Goal: Find specific page/section: Find specific page/section

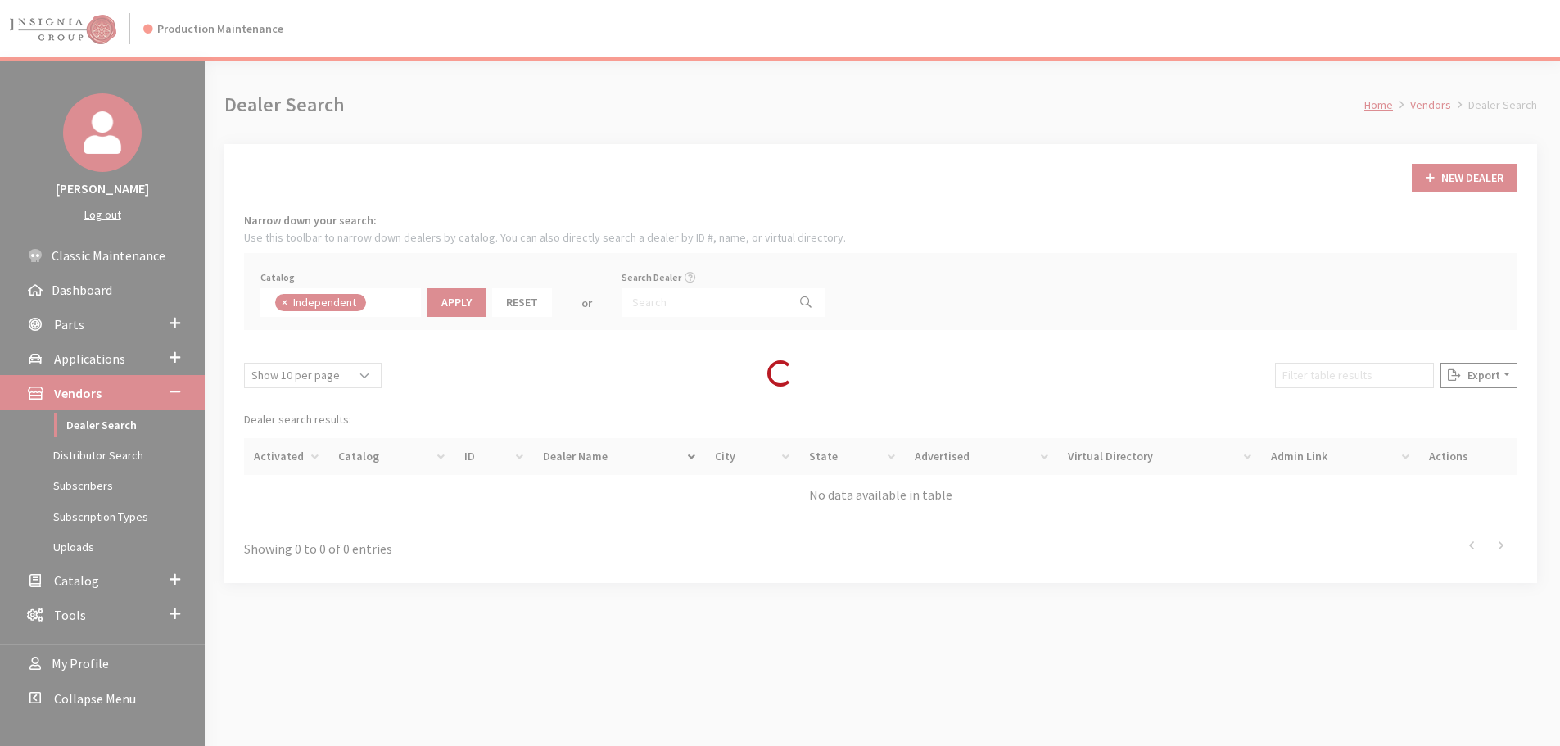
scroll to position [120, 0]
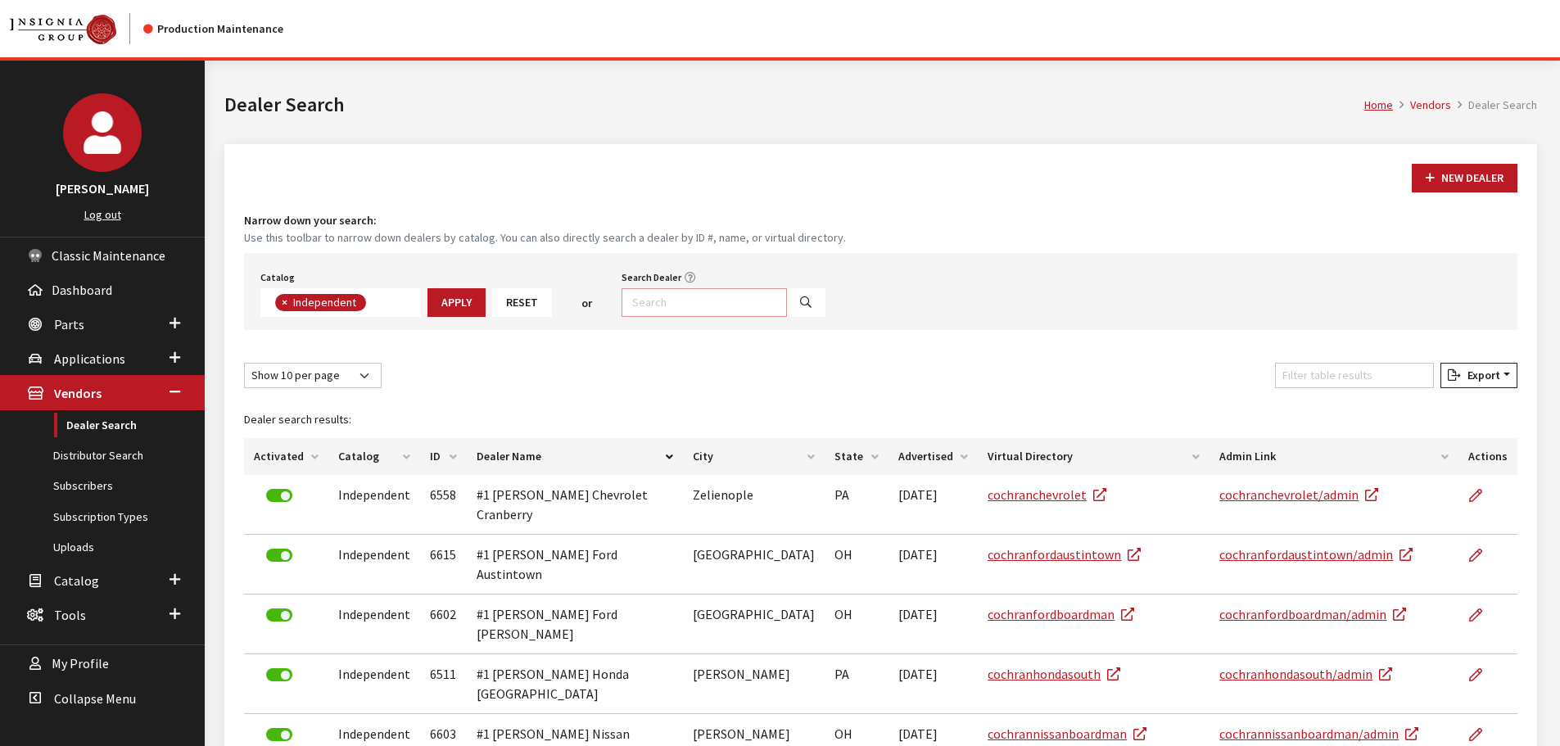
click at [676, 306] on input "Search Dealer" at bounding box center [704, 302] width 165 height 29
type input "[PERSON_NAME] Toyota"
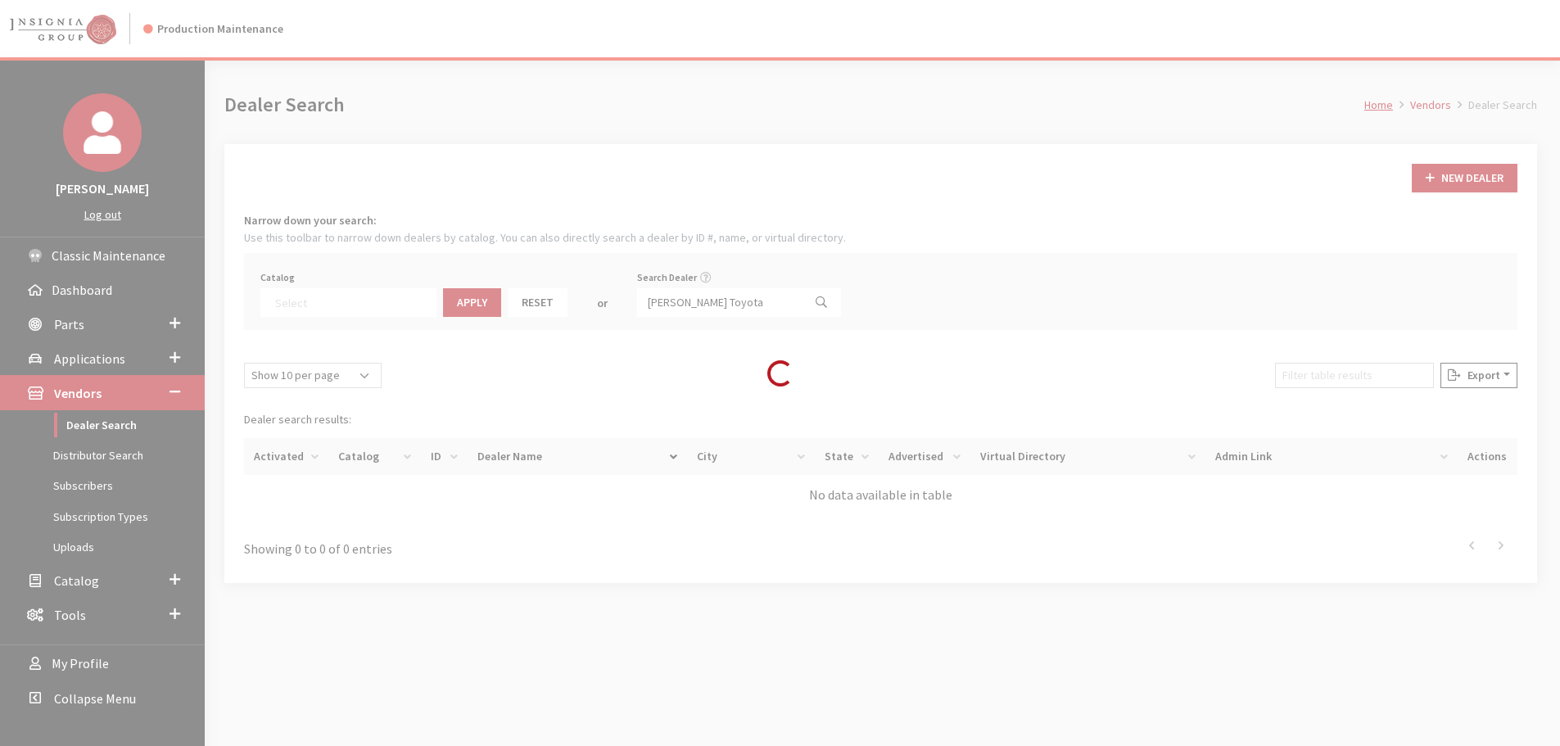
scroll to position [171, 0]
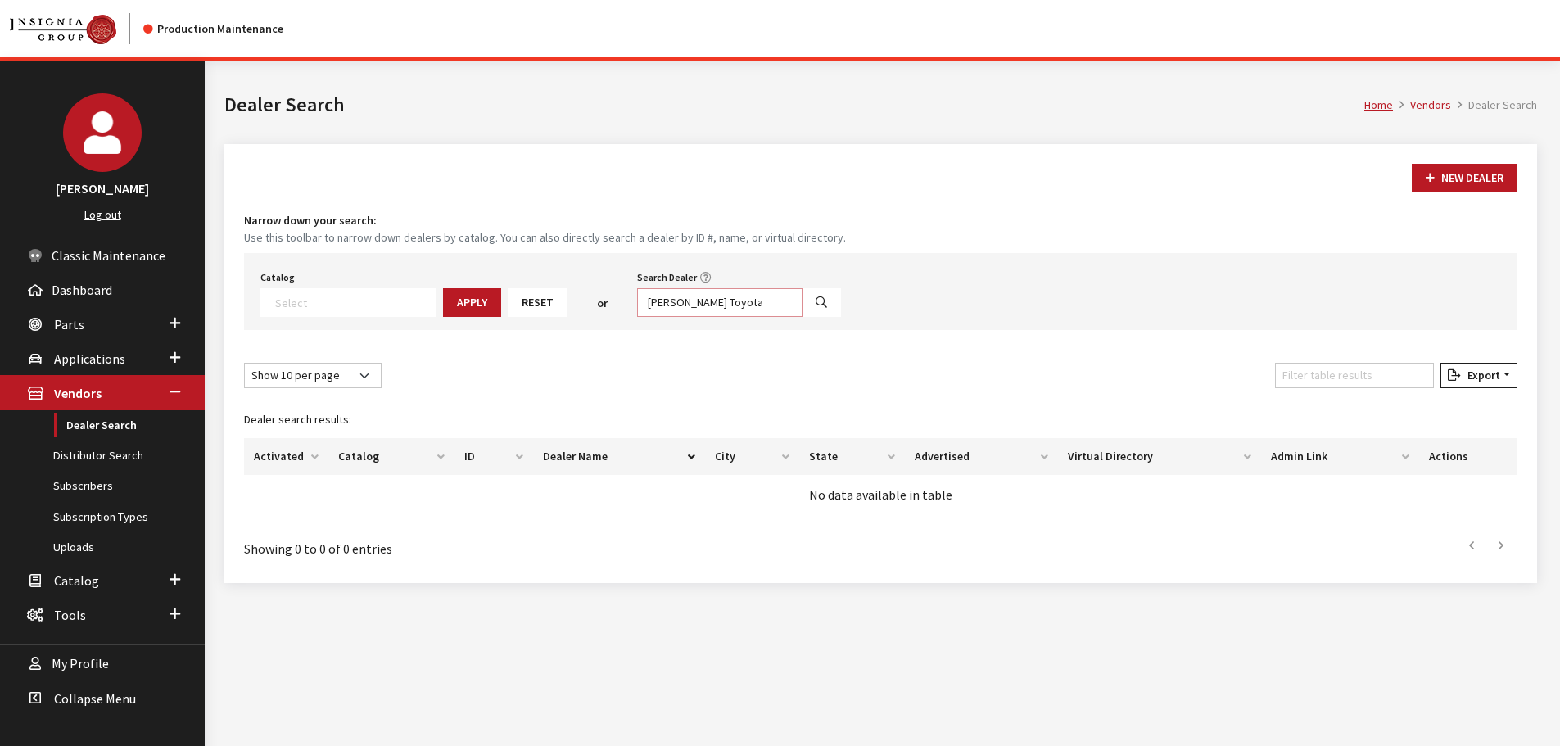
drag, startPoint x: 691, startPoint y: 302, endPoint x: 654, endPoint y: 302, distance: 36.9
click at [654, 302] on input "[PERSON_NAME] Toyota" at bounding box center [719, 302] width 165 height 29
select select
type input "[PERSON_NAME]"
drag, startPoint x: 801, startPoint y: 278, endPoint x: 785, endPoint y: 297, distance: 25.1
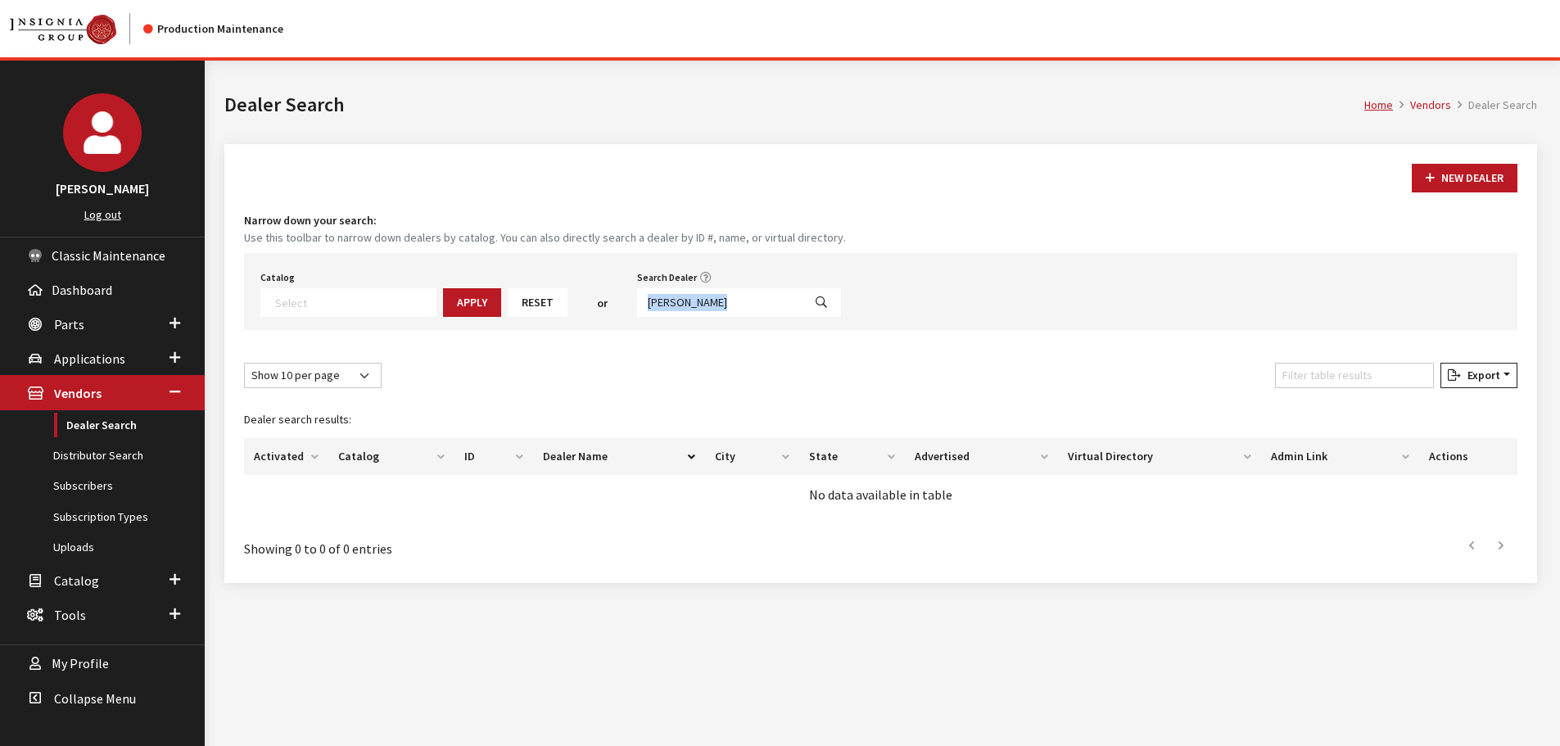
click at [785, 297] on div "Search Dealer [PERSON_NAME]" at bounding box center [739, 291] width 210 height 51
click at [816, 305] on icon "Search" at bounding box center [821, 302] width 11 height 11
select select
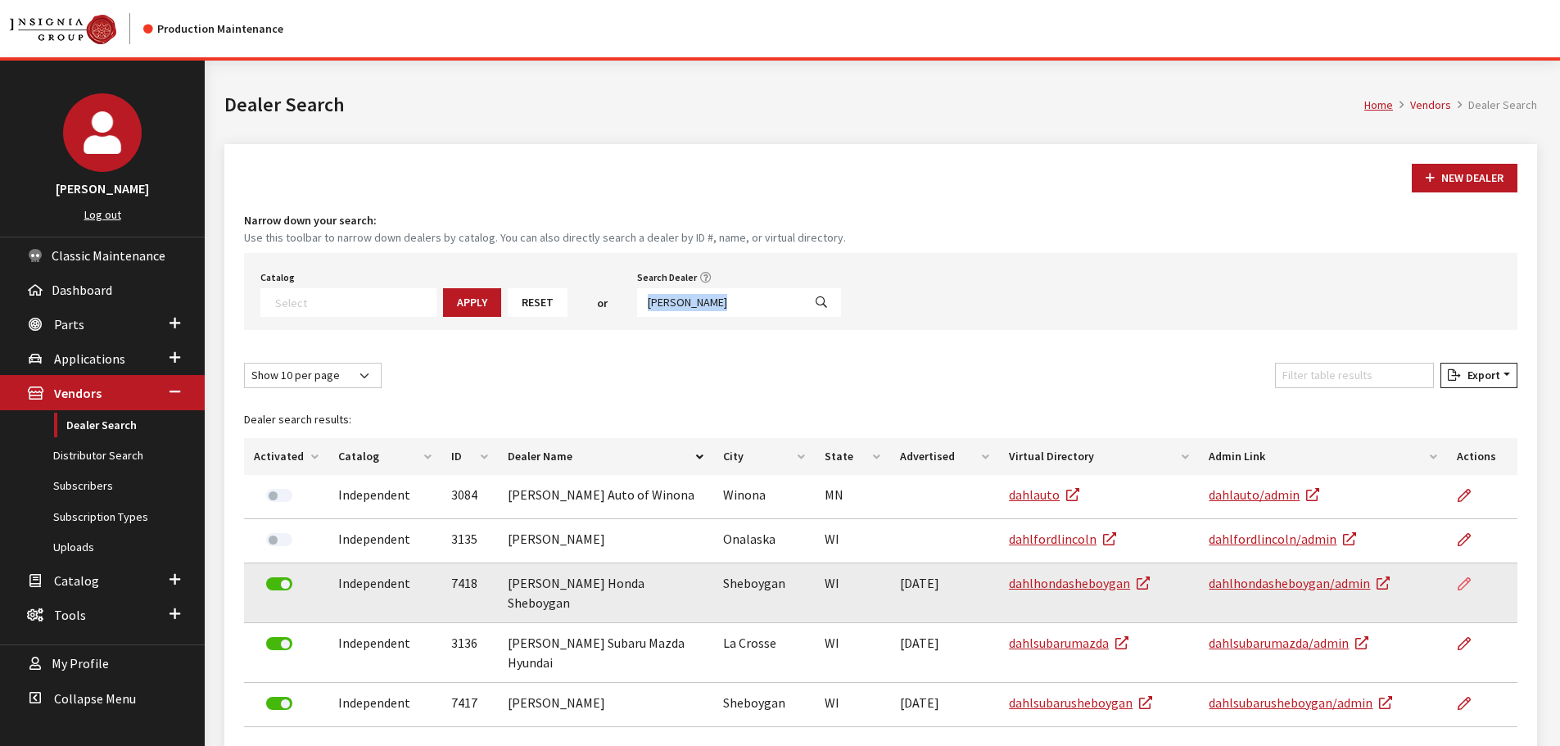
click at [1463, 587] on icon at bounding box center [1464, 584] width 13 height 13
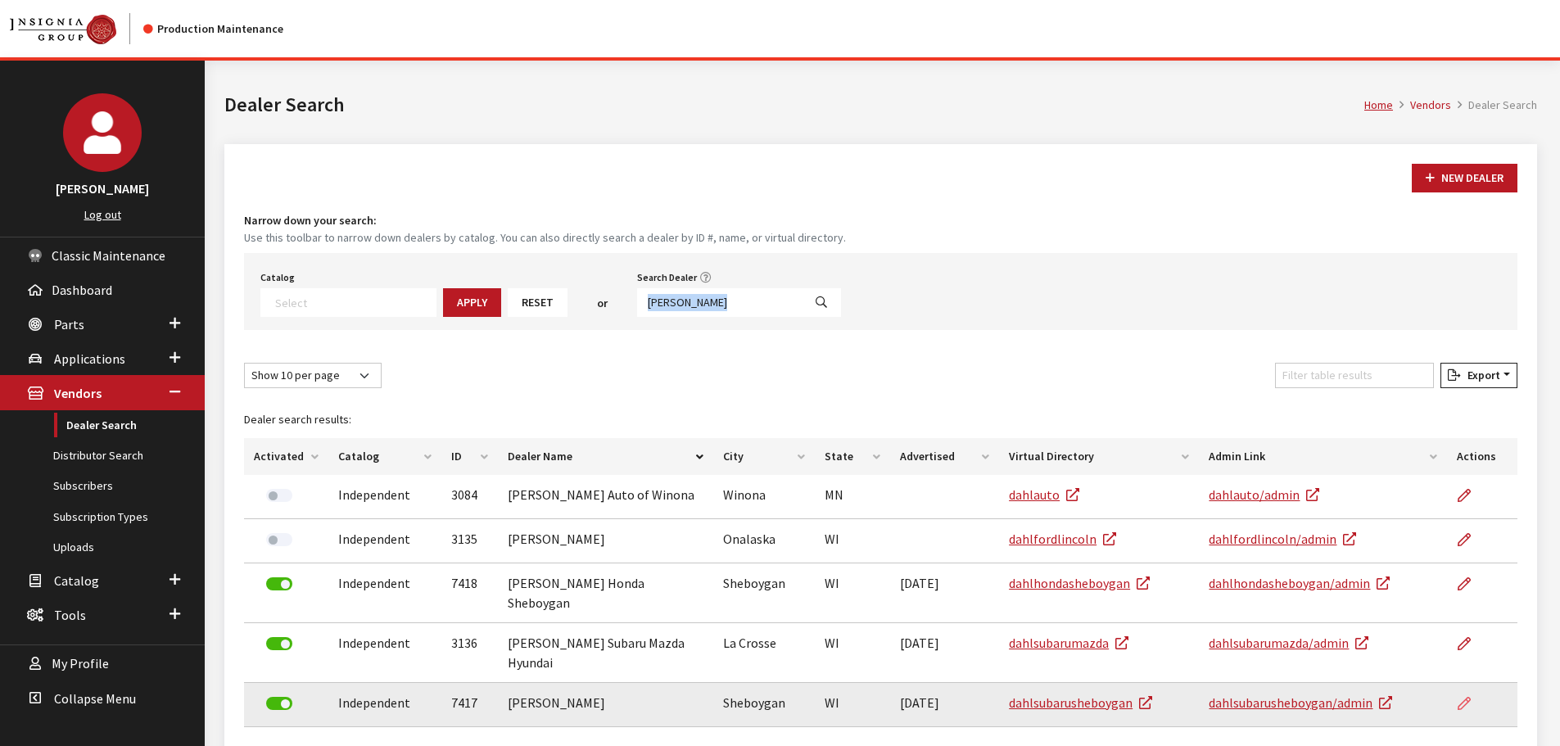
click at [1461, 698] on icon at bounding box center [1464, 704] width 13 height 13
